Goal: Task Accomplishment & Management: Manage account settings

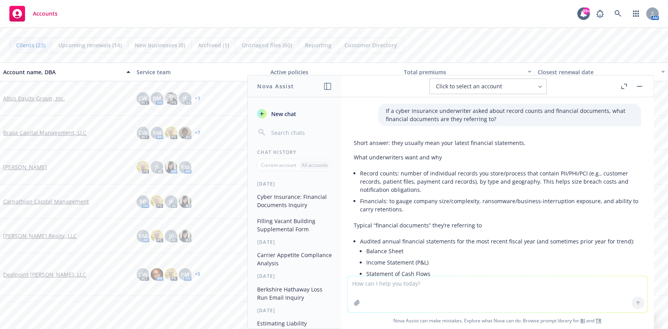
scroll to position [97, 0]
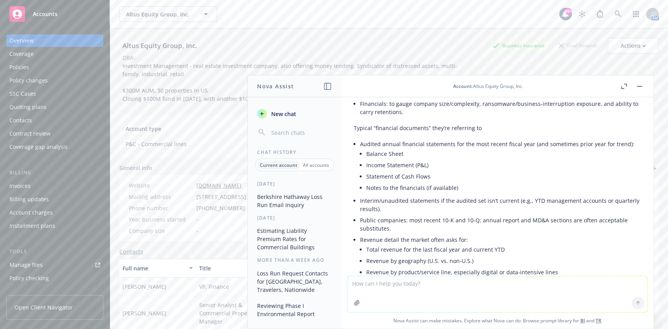
click at [53, 62] on div "Policies" at bounding box center [54, 67] width 91 height 13
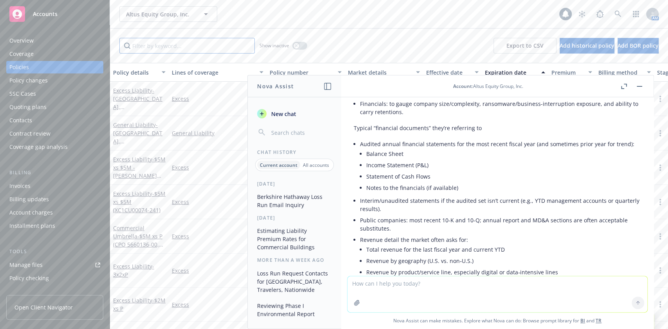
click at [163, 43] on input "Filter by keyword..." at bounding box center [186, 46] width 135 height 16
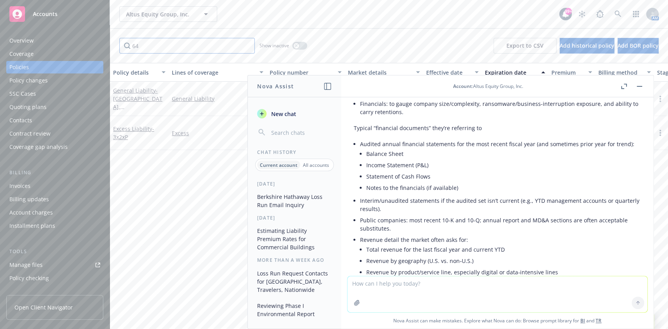
type input "64"
click at [639, 86] on rect "button" at bounding box center [638, 86] width 5 height 1
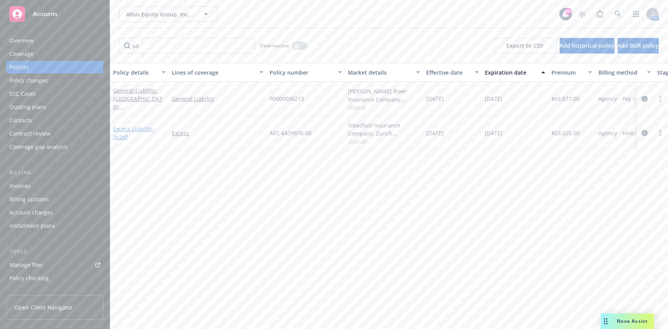
click at [129, 127] on link "Excess Liability - 3x2xP" at bounding box center [133, 133] width 41 height 16
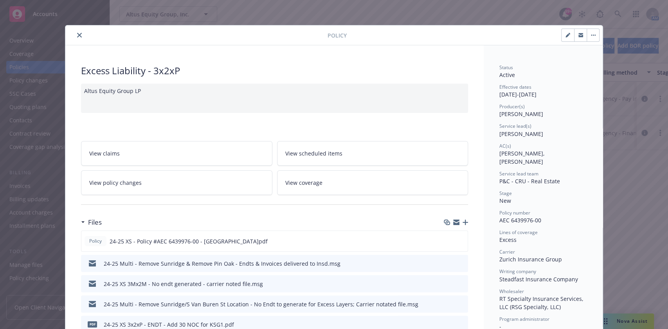
click at [76, 31] on button "close" at bounding box center [79, 35] width 9 height 9
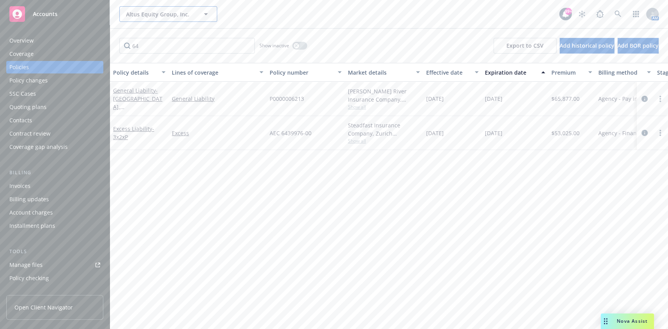
click at [154, 14] on span "Altus Equity Group, Inc." at bounding box center [160, 14] width 68 height 8
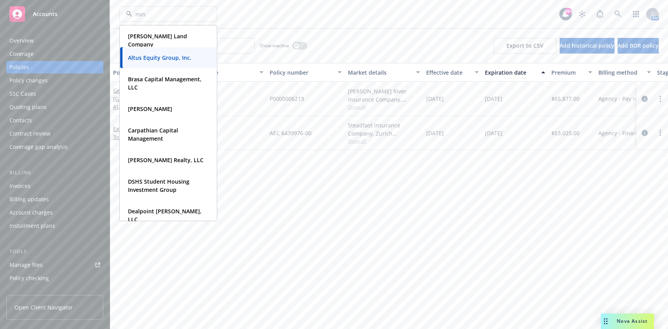
type input "mint"
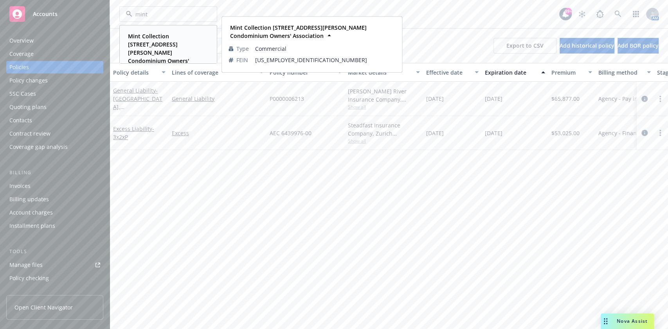
click at [163, 38] on strong "Mint Collection [STREET_ADDRESS][PERSON_NAME] Condominium Owners' Association" at bounding box center [158, 52] width 61 height 40
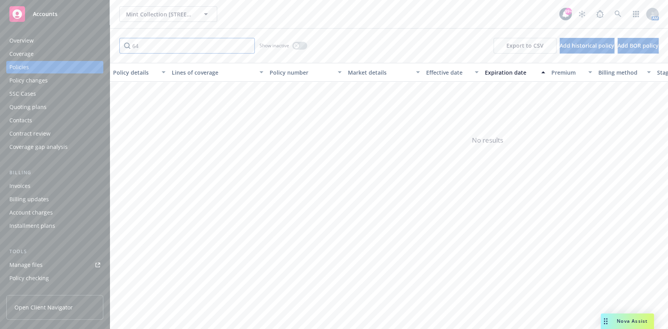
click at [204, 48] on input "64" at bounding box center [186, 46] width 135 height 16
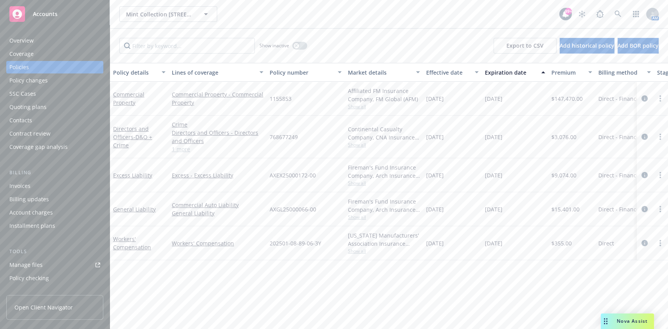
click at [59, 185] on div "Invoices" at bounding box center [54, 186] width 91 height 13
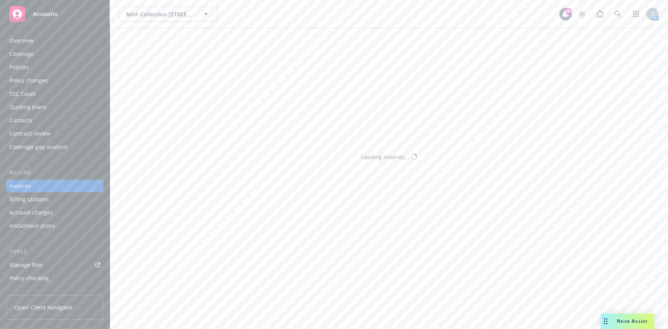
scroll to position [9, 0]
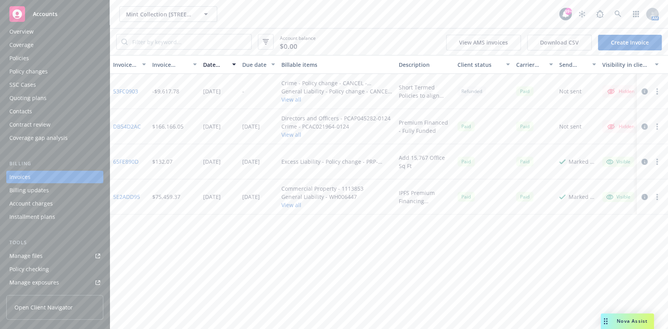
click at [610, 43] on link "Create Invoice" at bounding box center [630, 43] width 64 height 16
